Goal: Information Seeking & Learning: Learn about a topic

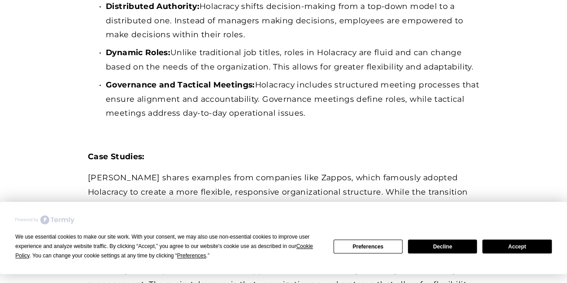
scroll to position [412, 0]
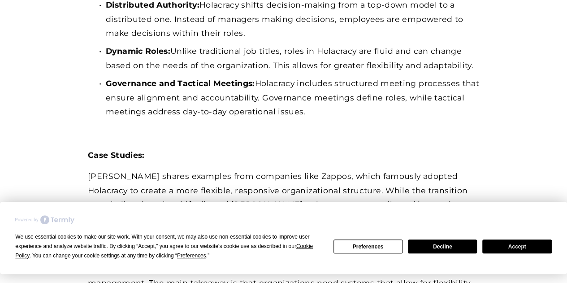
click at [435, 246] on button "Decline" at bounding box center [442, 246] width 69 height 14
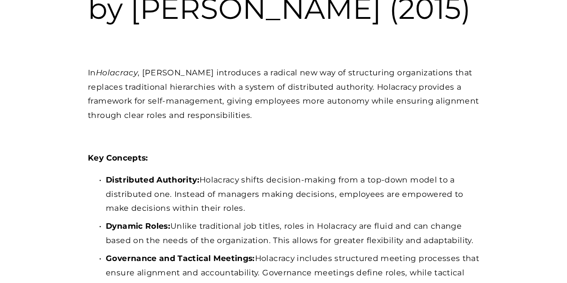
scroll to position [242, 0]
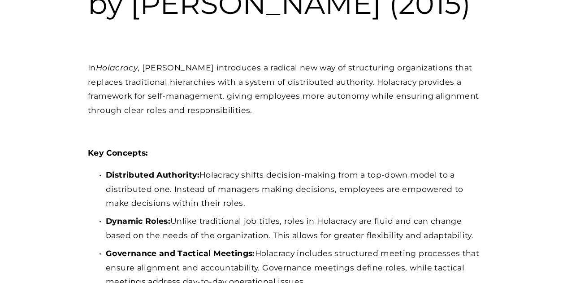
click at [312, 117] on p "In Holacracy , [PERSON_NAME] introduces a radical new way of structuring organi…" at bounding box center [283, 88] width 391 height 56
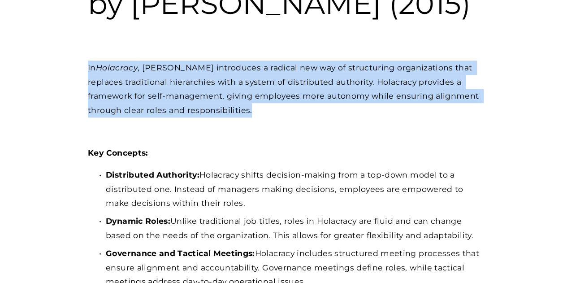
click at [312, 117] on p "In Holacracy , [PERSON_NAME] introduces a radical new way of structuring organi…" at bounding box center [283, 88] width 391 height 56
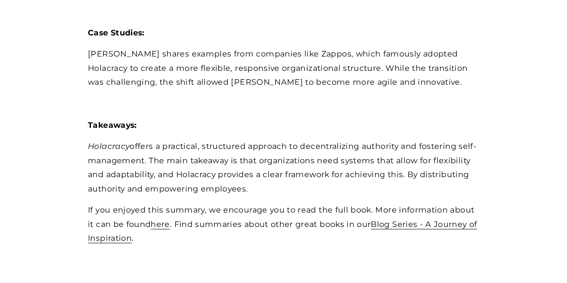
scroll to position [534, 0]
click at [312, 89] on p "[PERSON_NAME] shares examples from companies like Zappos, which famously adopte…" at bounding box center [283, 67] width 391 height 43
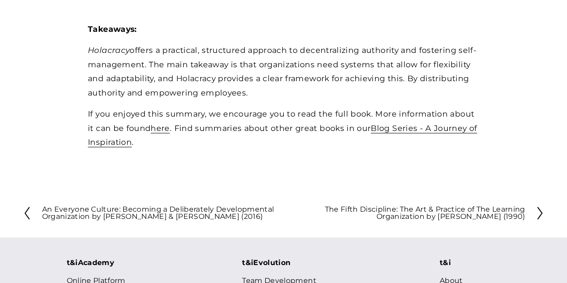
scroll to position [630, 0]
click at [160, 132] on link "here" at bounding box center [160, 127] width 19 height 9
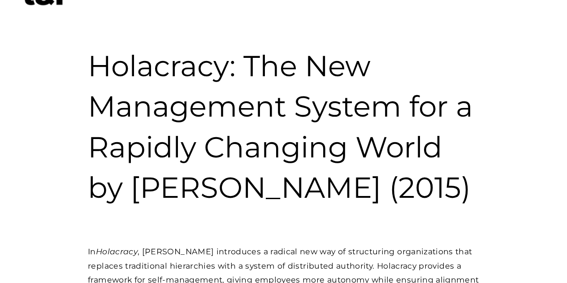
scroll to position [58, 0]
click at [165, 76] on h1 "Holacracy: The New Management System for a Rapidly Changing World by [PERSON_NA…" at bounding box center [283, 127] width 391 height 162
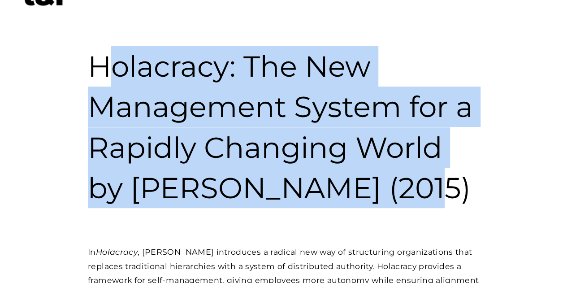
drag, startPoint x: 106, startPoint y: 68, endPoint x: 405, endPoint y: 192, distance: 323.3
click at [405, 192] on h1 "Holacracy: The New Management System for a Rapidly Changing World by [PERSON_NA…" at bounding box center [283, 127] width 391 height 162
drag, startPoint x: 405, startPoint y: 192, endPoint x: 73, endPoint y: 53, distance: 359.9
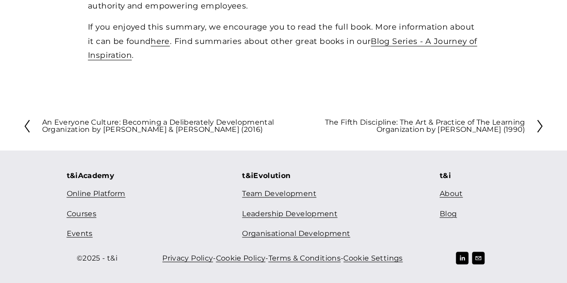
scroll to position [728, 0]
